Goal: Task Accomplishment & Management: Use online tool/utility

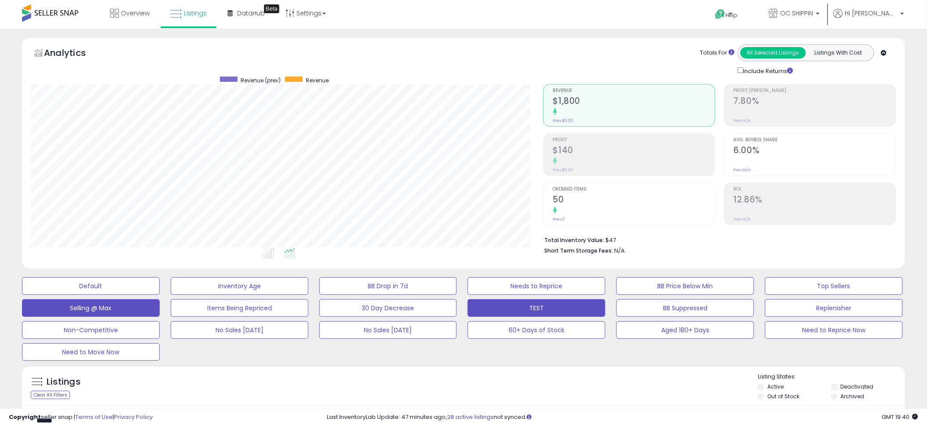
scroll to position [291, 0]
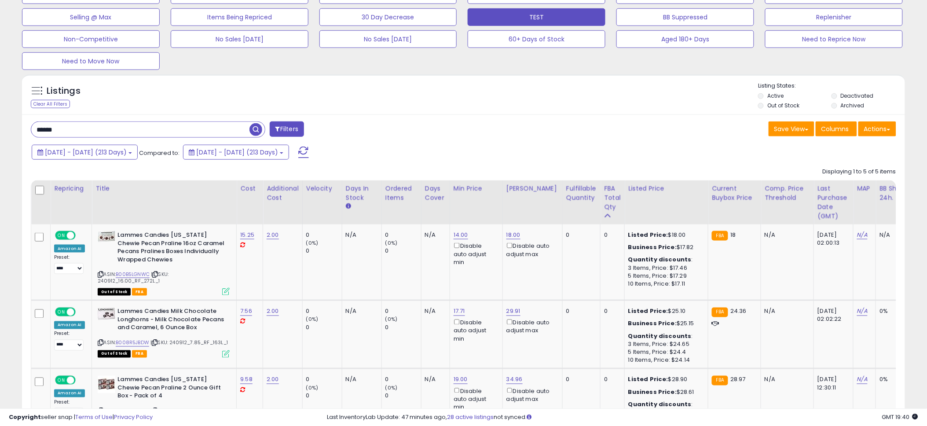
click at [86, 133] on input "******" at bounding box center [140, 129] width 218 height 15
type input "**********"
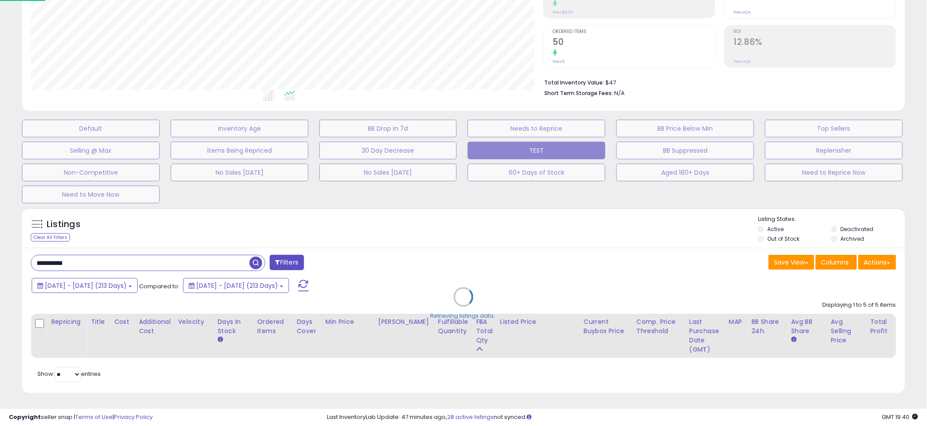
scroll to position [180, 517]
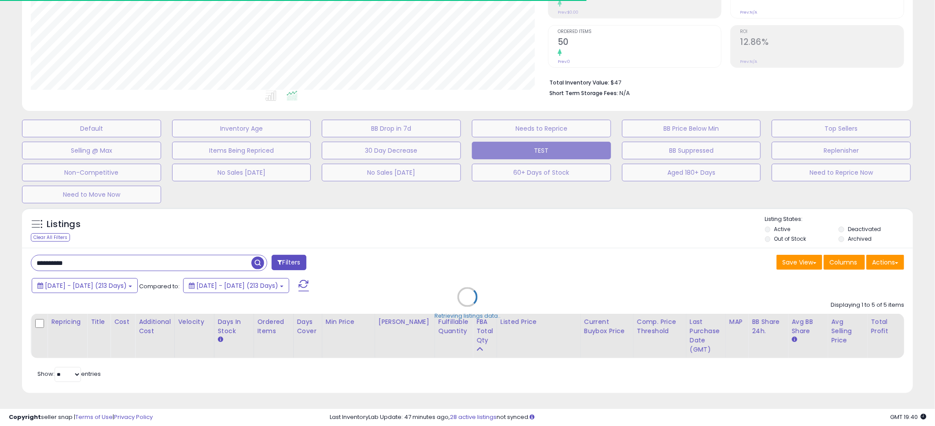
click at [455, 216] on div "Retrieving listings data.." at bounding box center [467, 303] width 904 height 201
click at [463, 216] on div "Retrieving listings data.." at bounding box center [467, 303] width 904 height 201
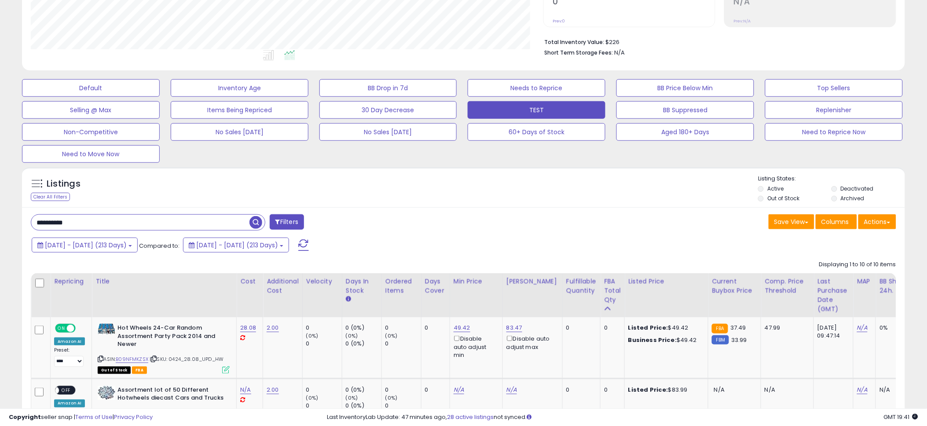
scroll to position [248, 0]
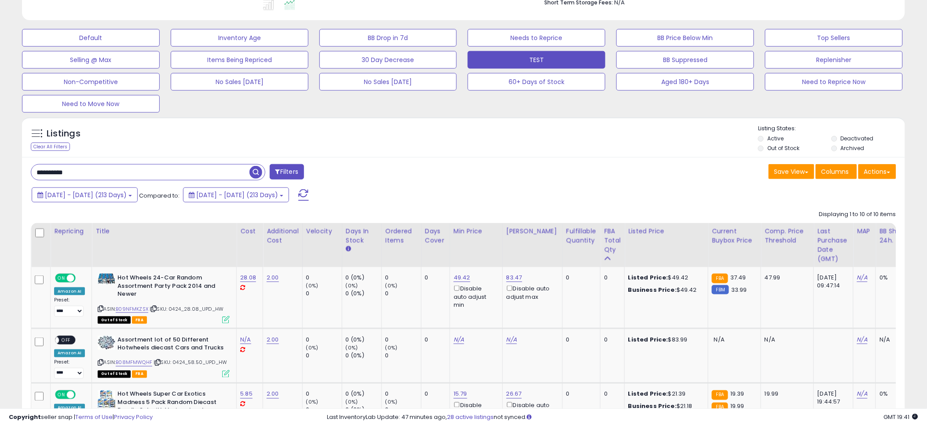
click at [462, 173] on div "**********" at bounding box center [244, 173] width 440 height 18
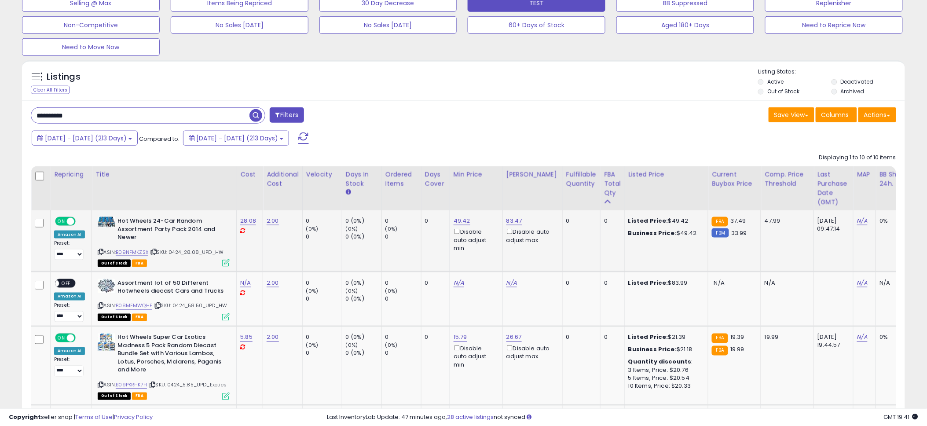
scroll to position [305, 0]
click at [127, 256] on link "B09NFMKZSX" at bounding box center [132, 252] width 33 height 7
click at [132, 249] on div "ASIN: B09NFMKZSX | SKU: 0424_28.08_UPD_HW Out of Stock FBA" at bounding box center [164, 241] width 132 height 49
click at [126, 248] on div "ASIN: B09NFMKZSX | SKU: 0424_28.08_UPD_HW Out of Stock FBA" at bounding box center [164, 241] width 132 height 49
click at [126, 251] on link "B09NFMKZSX" at bounding box center [132, 252] width 33 height 7
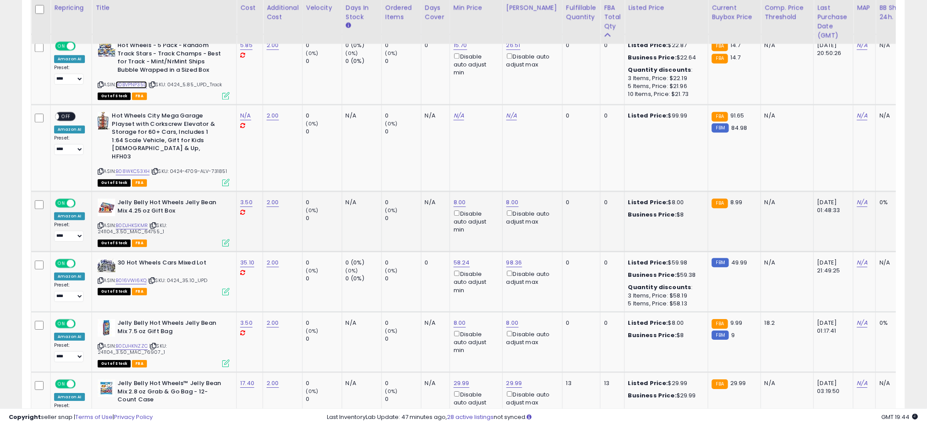
scroll to position [756, 0]
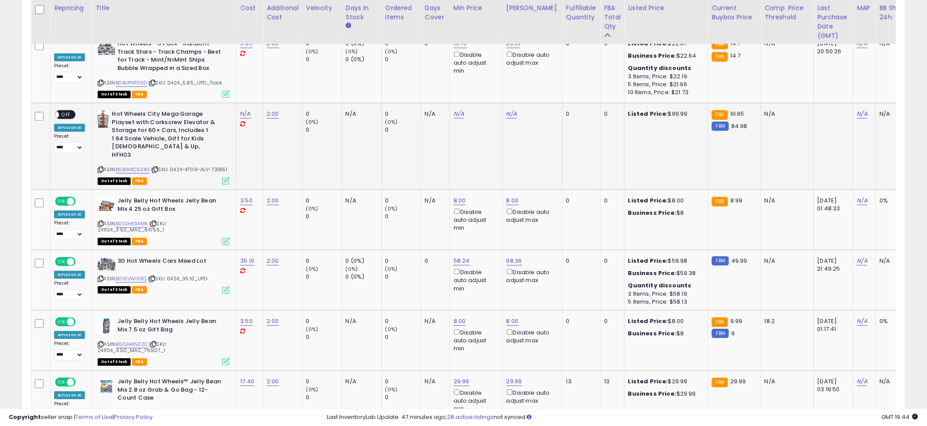
click at [486, 151] on td "N/A" at bounding box center [476, 146] width 53 height 87
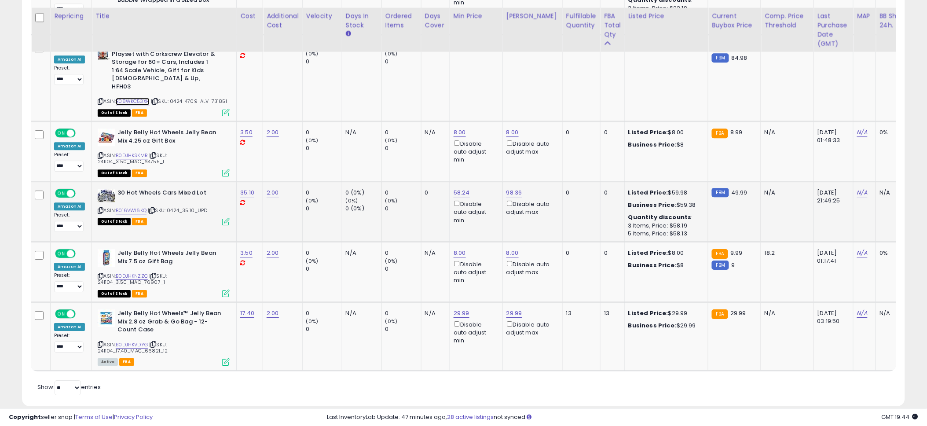
scroll to position [840, 0]
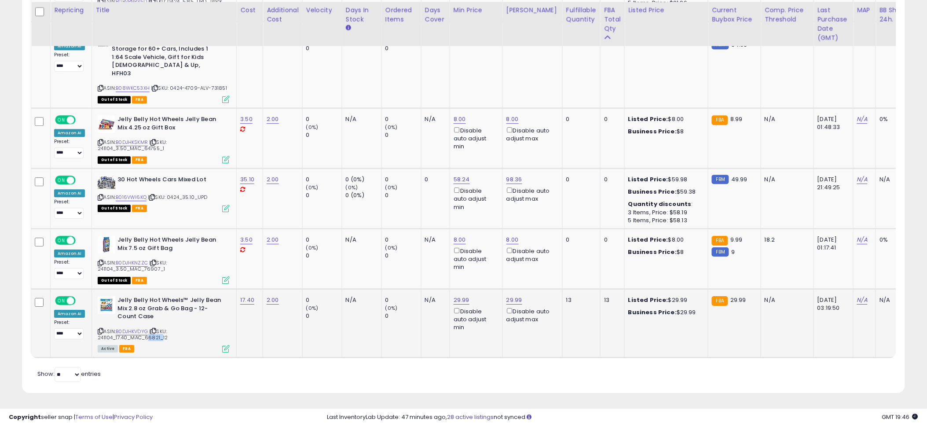
drag, startPoint x: 143, startPoint y: 331, endPoint x: 158, endPoint y: 334, distance: 14.7
click at [158, 334] on span "| SKU: 241104_17.40_MAC_66821_12" at bounding box center [133, 334] width 70 height 13
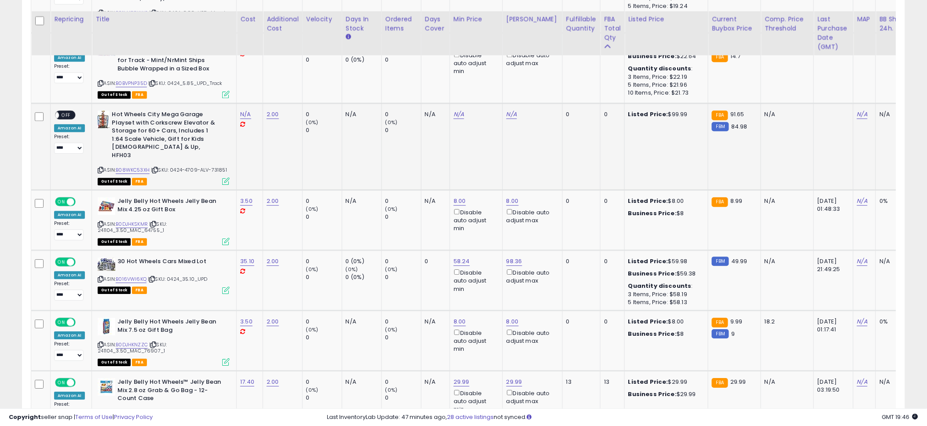
scroll to position [753, 0]
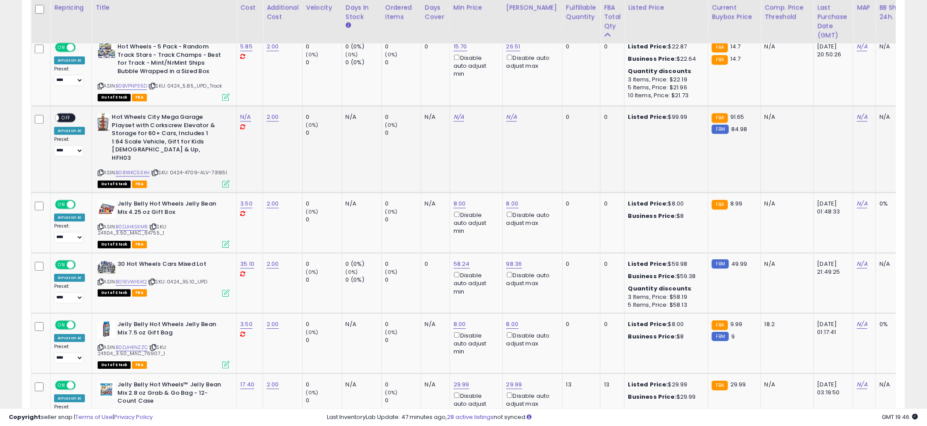
drag, startPoint x: 213, startPoint y: 171, endPoint x: 229, endPoint y: 170, distance: 16.3
click at [229, 170] on td "Hot Wheels City Mega Garage Playset with Corkscrew Elevator & Storage for 60+ C…" at bounding box center [164, 149] width 145 height 87
copy span "731851"
click at [246, 120] on link "N/A" at bounding box center [245, 117] width 11 height 9
type input "*****"
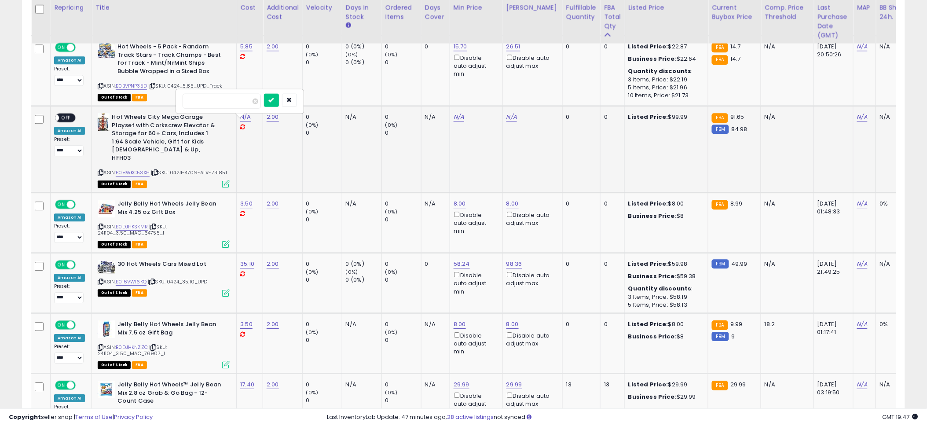
click button "submit" at bounding box center [271, 99] width 15 height 13
click at [281, 121] on div "2.00" at bounding box center [281, 117] width 29 height 8
click at [274, 121] on link "2.00" at bounding box center [273, 117] width 12 height 9
drag, startPoint x: 250, startPoint y: 100, endPoint x: 209, endPoint y: 100, distance: 40.9
click at [209, 100] on input "****" at bounding box center [248, 100] width 78 height 15
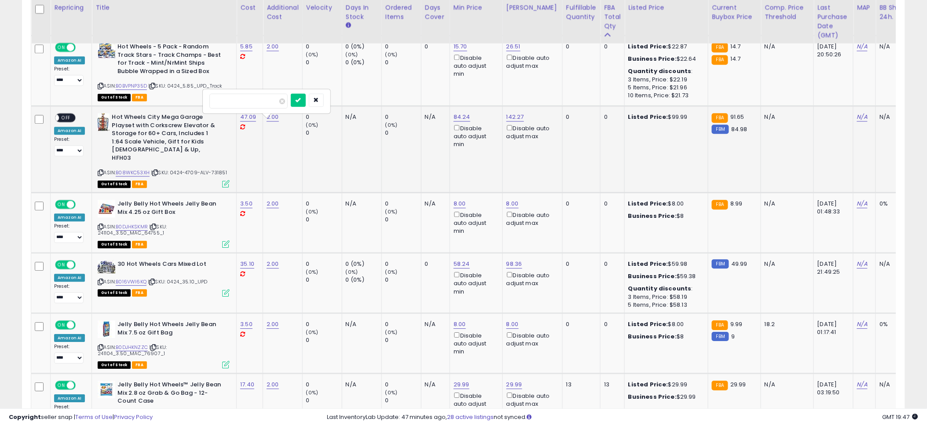
type input "**"
click button "submit" at bounding box center [298, 99] width 15 height 13
click at [435, 89] on td "0" at bounding box center [435, 71] width 29 height 70
click at [431, 88] on td "0" at bounding box center [435, 71] width 29 height 70
click at [429, 90] on td "0" at bounding box center [435, 71] width 29 height 70
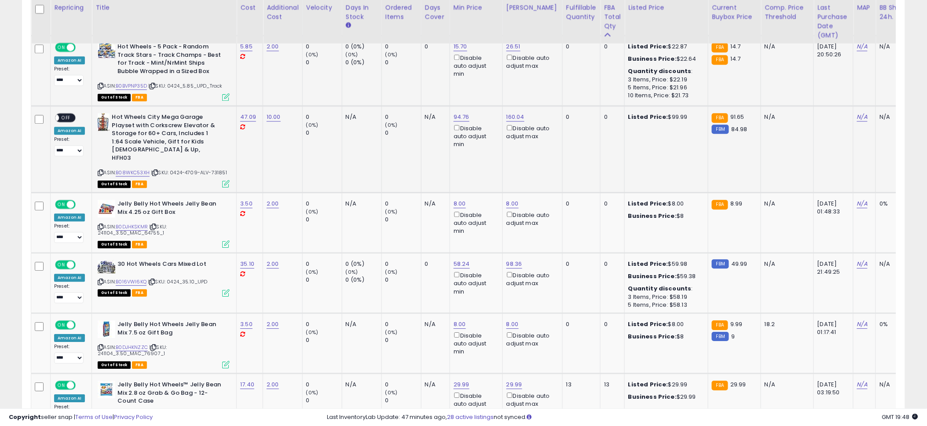
click at [459, 92] on td "15.70 Disable auto adjust min" at bounding box center [476, 71] width 53 height 70
